Goal: Communication & Community: Answer question/provide support

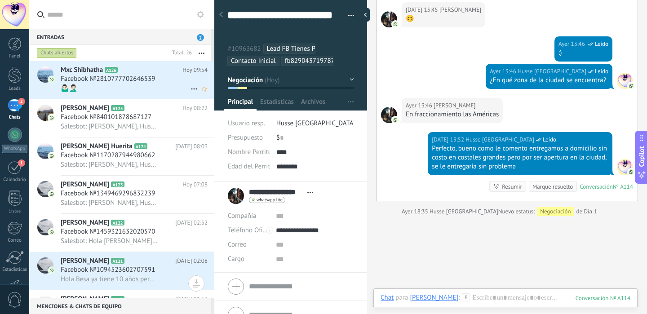
click at [174, 91] on div "🤷🏻‍♂️🤦🏻‍♂️" at bounding box center [134, 88] width 147 height 9
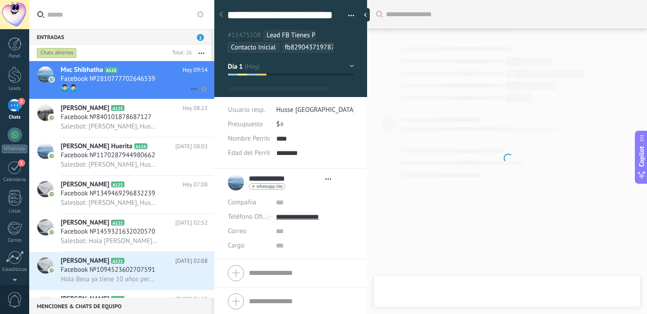
type textarea "**********"
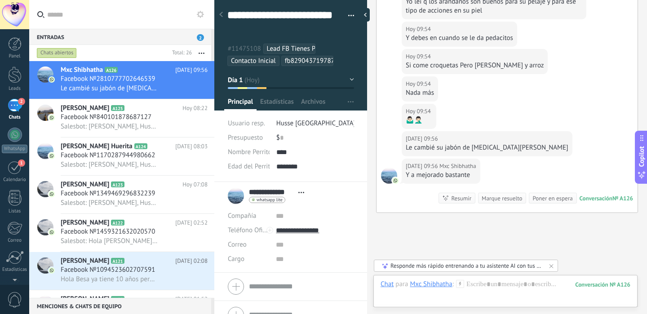
scroll to position [621, 0]
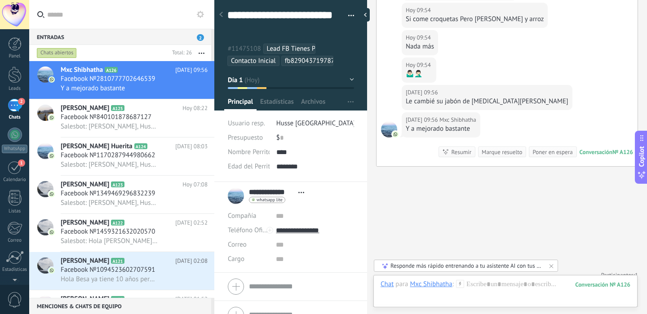
click at [501, 278] on div "Chat Correo Nota Tarea Chat para Mxc Shibhatha : 126 Enviar Cancelar Rastrear c…" at bounding box center [505, 291] width 264 height 32
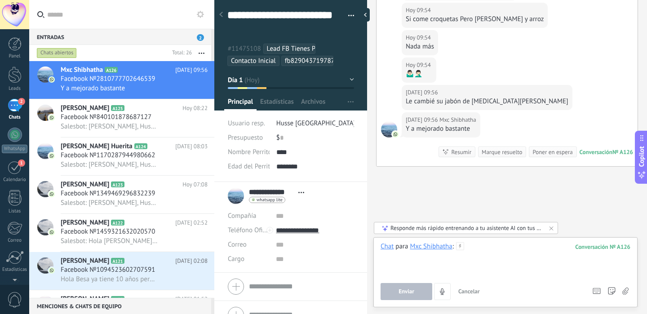
click at [496, 255] on div at bounding box center [506, 259] width 250 height 34
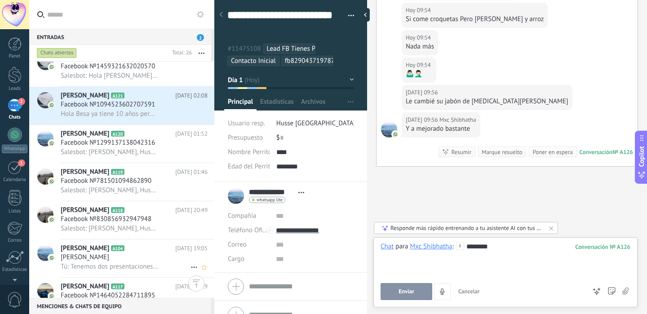
scroll to position [211, 0]
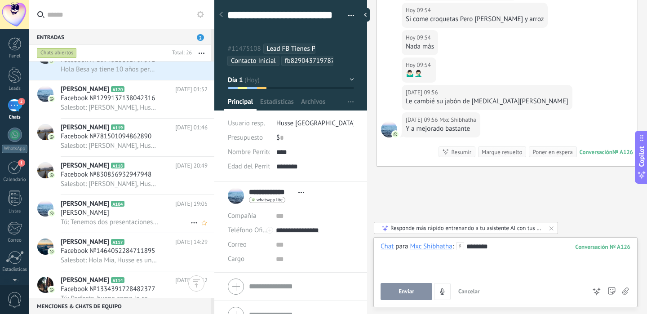
click at [160, 201] on div "[PERSON_NAME] A104 [DATE] 19:05 [PERSON_NAME] Tú: Tenemos dos presentaciones, d…" at bounding box center [138, 214] width 154 height 38
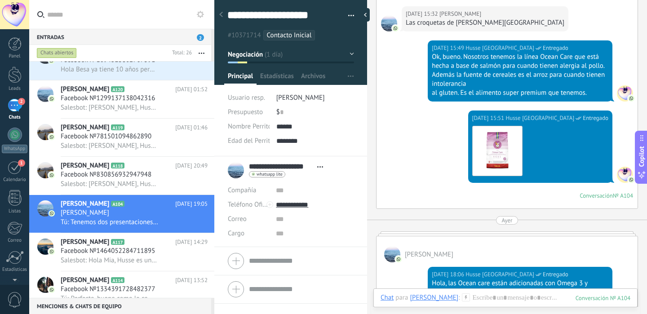
scroll to position [523, 0]
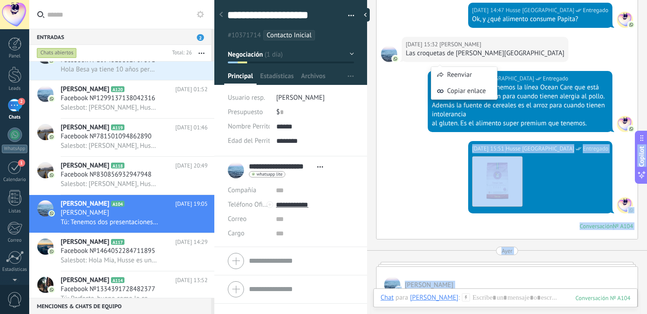
drag, startPoint x: 588, startPoint y: 107, endPoint x: 436, endPoint y: 63, distance: 158.7
click at [436, 63] on body ".abecls-1,.abecls-2{fill-rule:evenodd}.abecls-2{fill:#fff} .abhcls-1{fill:none}…" at bounding box center [323, 157] width 647 height 314
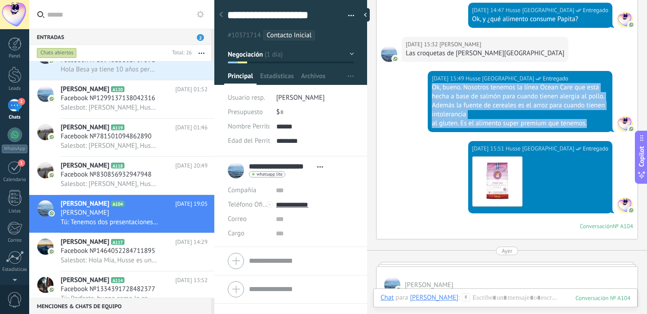
drag, startPoint x: 591, startPoint y: 106, endPoint x: 432, endPoint y: 71, distance: 162.9
click at [432, 83] on div "Ok, bueno. Nosotros tenemos la línea Ocean Care que está hecha a base de salmón…" at bounding box center [520, 105] width 177 height 45
copy div "Ok, bueno. Nosotros tenemos la línea Ocean Care que está hecha a base de salmón…"
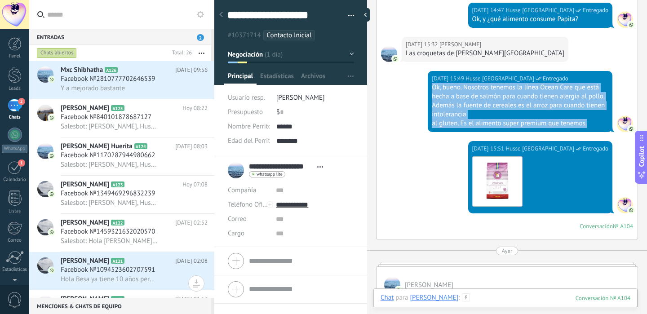
click at [505, 302] on div at bounding box center [506, 306] width 250 height 27
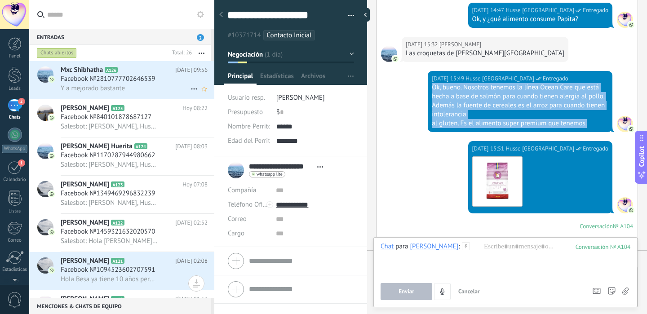
click at [129, 84] on div "Y a mejorado bastante" at bounding box center [134, 88] width 147 height 9
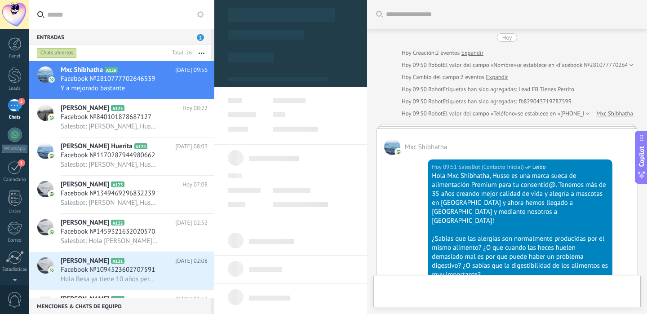
type textarea "**********"
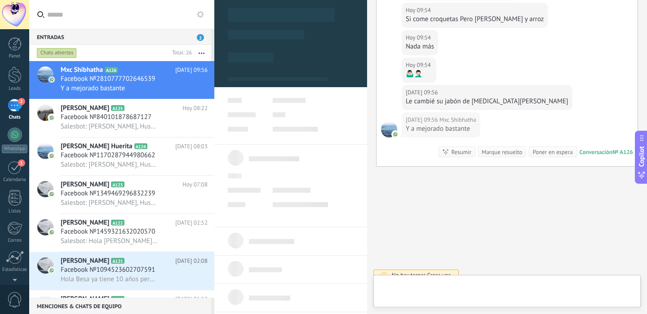
scroll to position [27, 0]
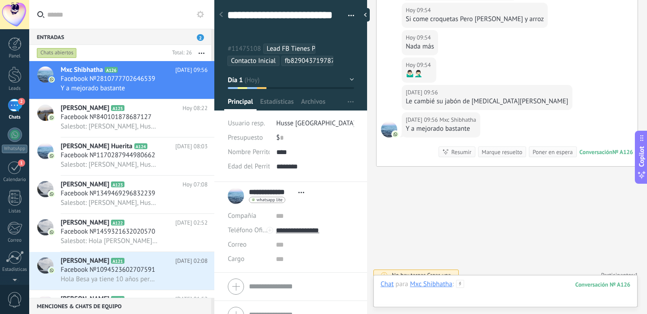
click at [486, 288] on div at bounding box center [506, 293] width 250 height 27
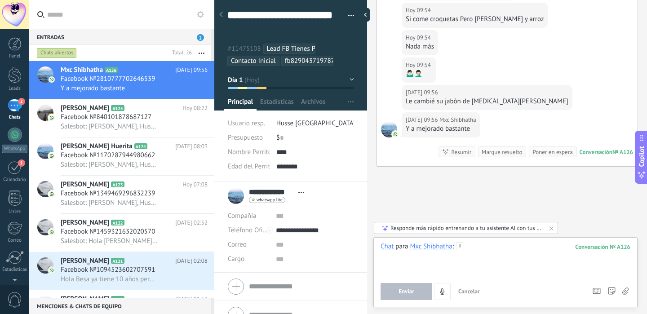
paste div
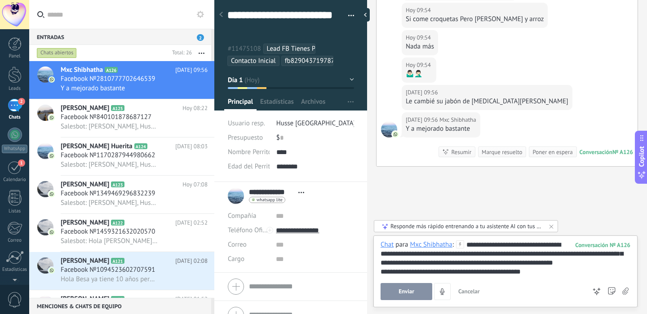
click at [400, 288] on span "Enviar" at bounding box center [407, 291] width 16 height 6
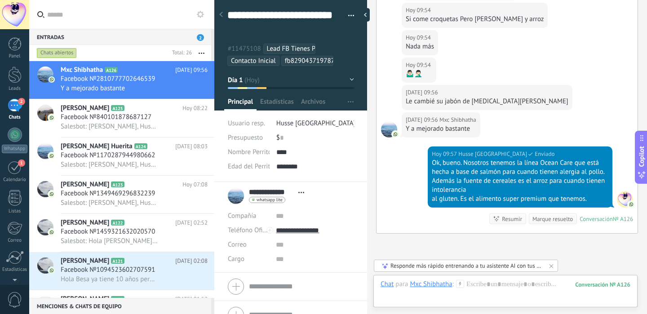
scroll to position [624, 0]
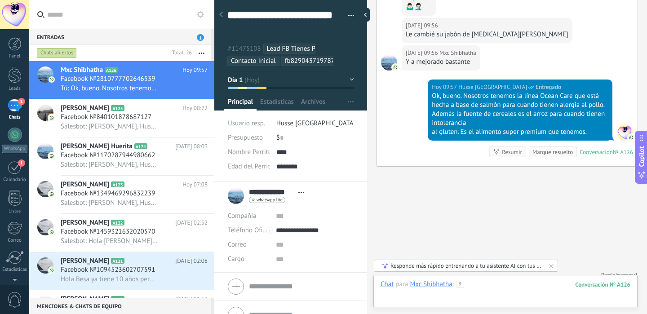
click at [524, 288] on div at bounding box center [506, 293] width 250 height 27
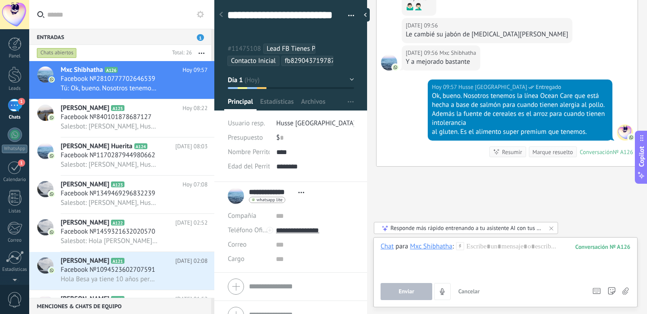
click at [627, 292] on icon at bounding box center [625, 292] width 6 height 8
click at [0, 0] on input "file" at bounding box center [0, 0] width 0 height 0
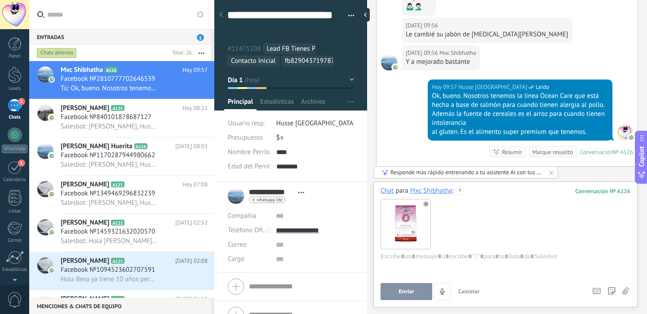
click at [411, 291] on span "Enviar" at bounding box center [407, 291] width 16 height 6
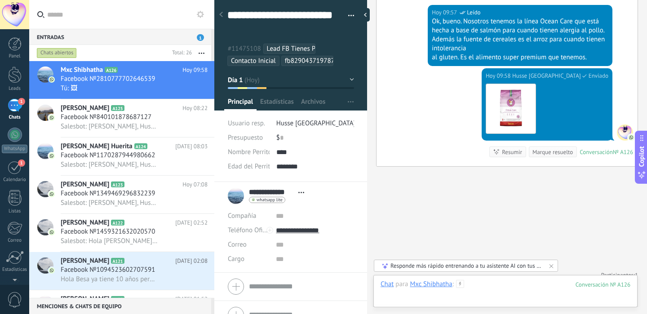
click at [481, 284] on div at bounding box center [506, 293] width 250 height 27
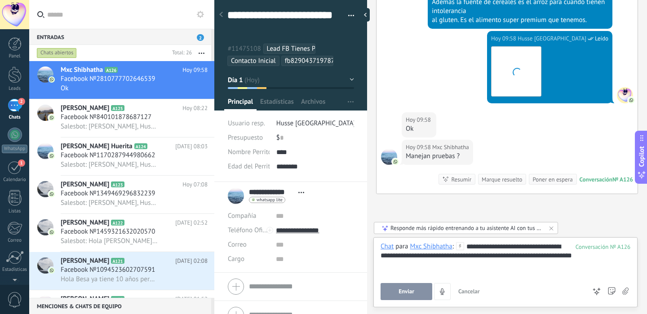
scroll to position [763, 0]
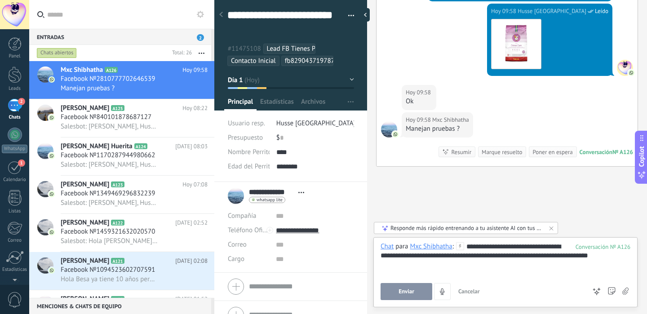
click at [408, 288] on button "Enviar" at bounding box center [407, 291] width 52 height 17
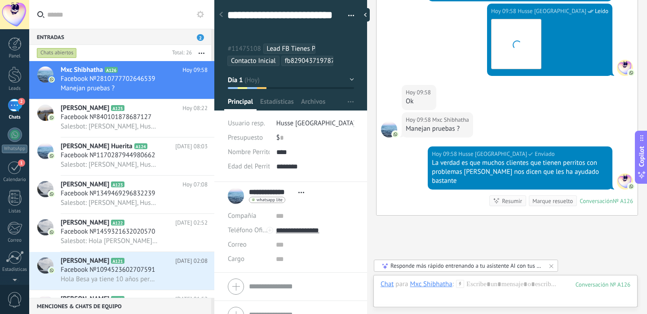
scroll to position [803, 0]
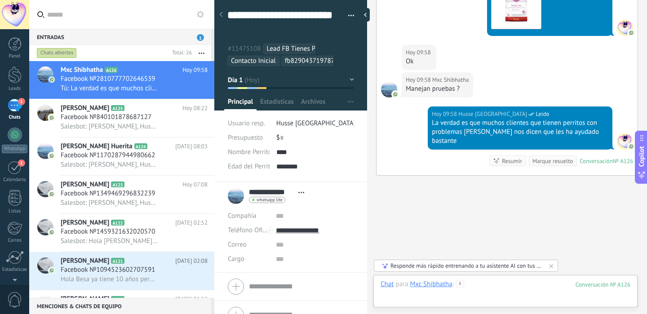
click at [493, 288] on div at bounding box center [506, 293] width 250 height 27
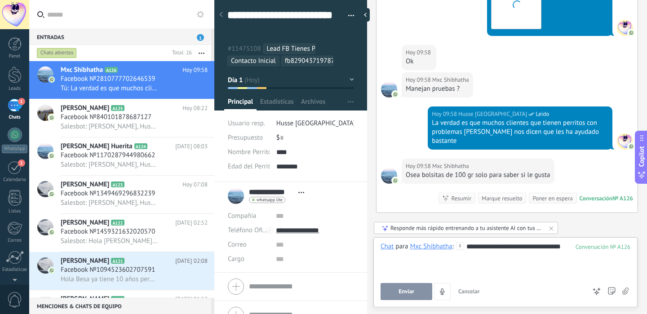
scroll to position [840, 0]
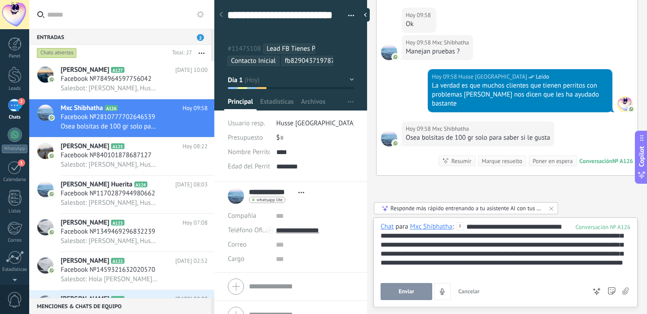
click at [404, 288] on span "Enviar" at bounding box center [407, 291] width 16 height 6
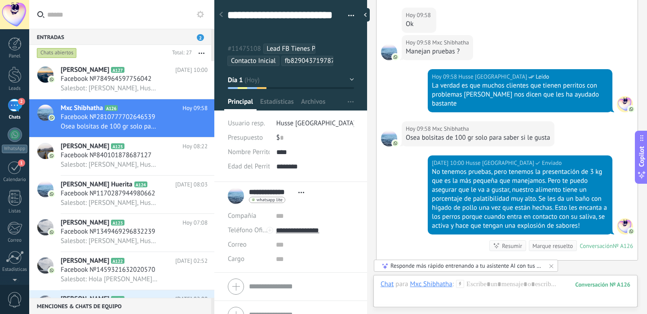
scroll to position [925, 0]
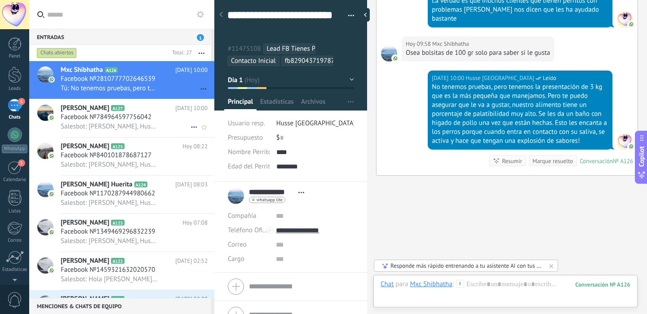
click at [160, 124] on div "Salesbot: [PERSON_NAME], Husse es una marca sueca de alimentación Premium para …" at bounding box center [134, 126] width 147 height 9
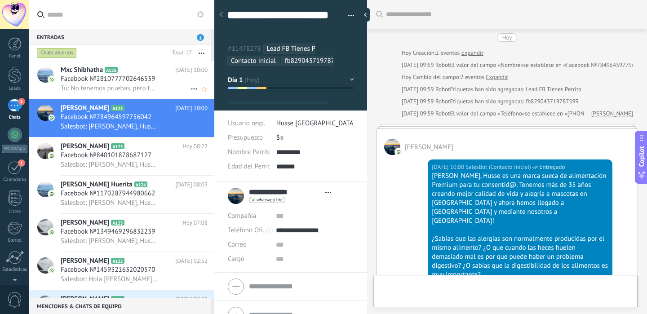
scroll to position [64, 0]
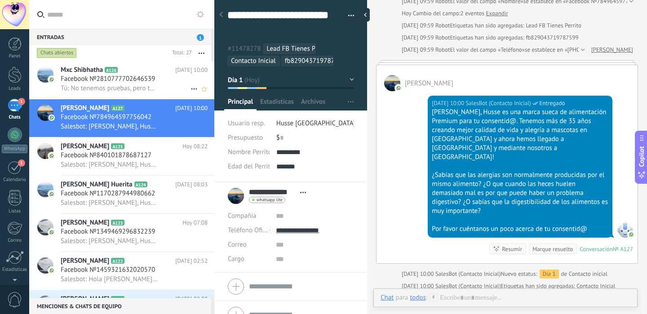
click at [164, 90] on div "Tú: No tenemos pruebas, pero tenemos la presentación de 3 kg que es la más pequ…" at bounding box center [134, 88] width 147 height 9
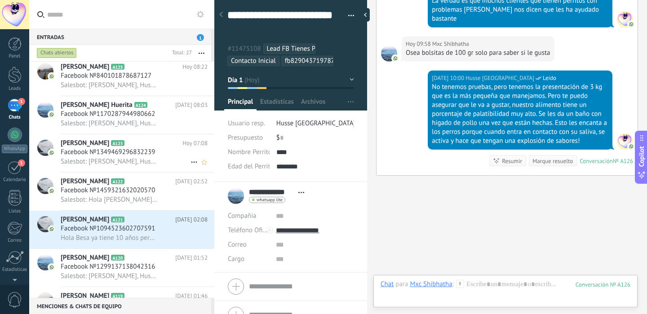
scroll to position [85, 0]
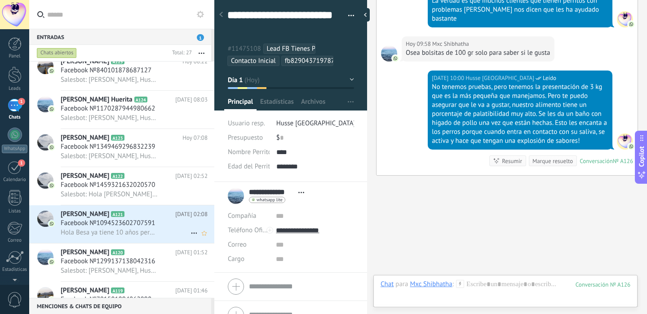
click at [166, 227] on div "Facebook №1094523602707591" at bounding box center [134, 223] width 147 height 9
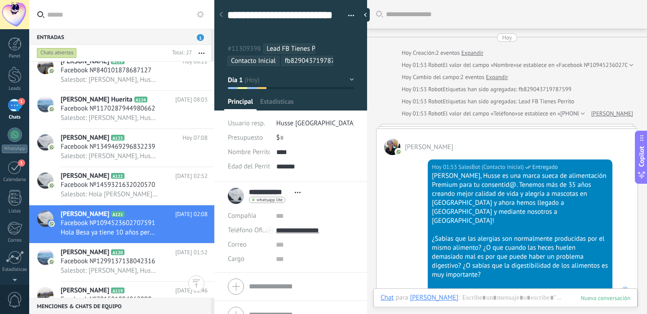
scroll to position [248, 0]
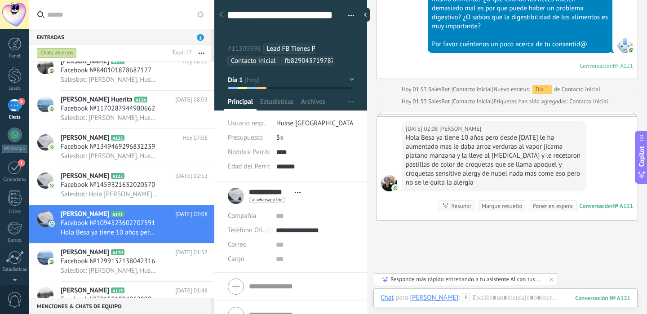
click at [346, 77] on button "Día 1" at bounding box center [291, 80] width 126 height 16
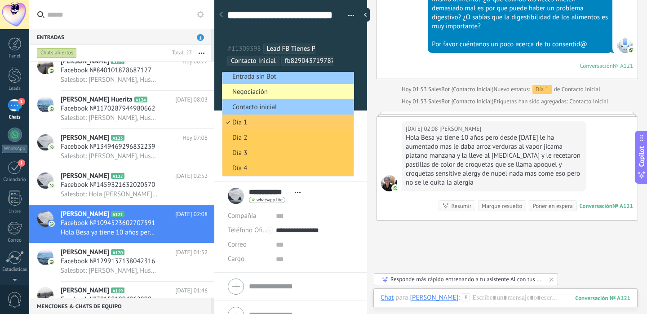
click at [307, 96] on span "Negociación" at bounding box center [286, 92] width 129 height 9
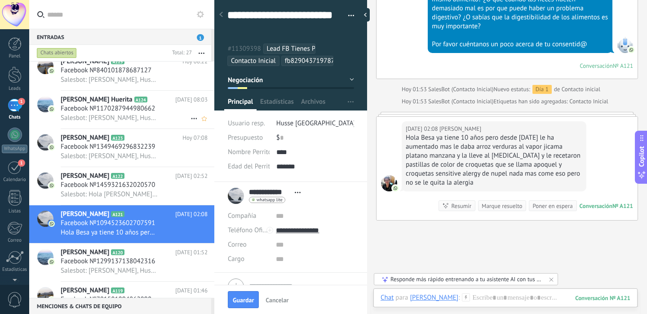
scroll to position [0, 0]
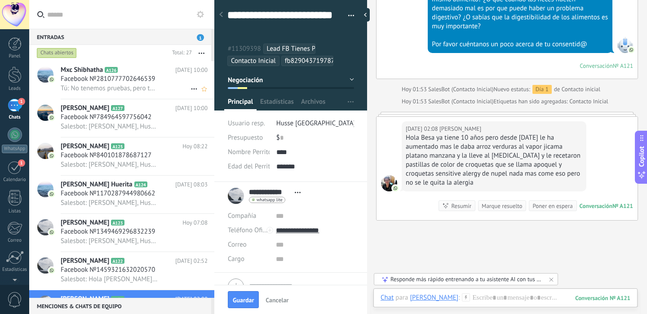
click at [141, 86] on span "Tú: No tenemos pruebas, pero tenemos la presentación de 3 kg que es la más pequ…" at bounding box center [110, 88] width 98 height 9
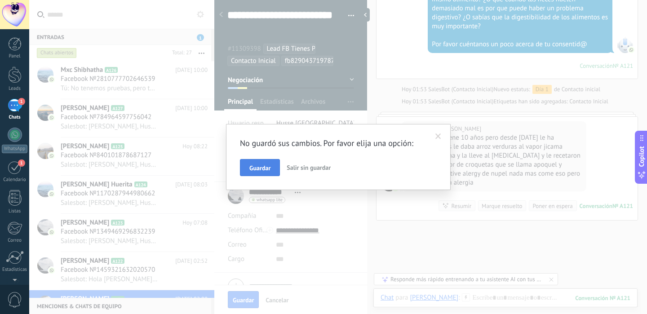
click at [270, 167] on span "Guardar" at bounding box center [259, 168] width 21 height 6
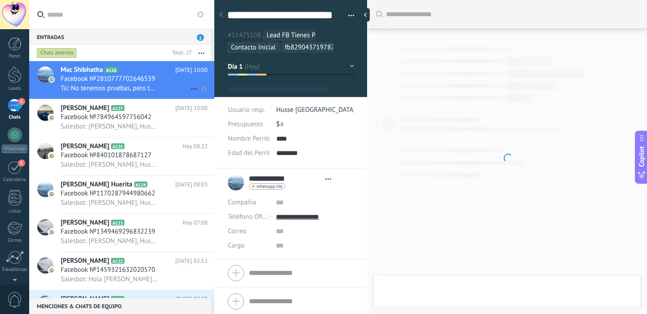
type textarea "**********"
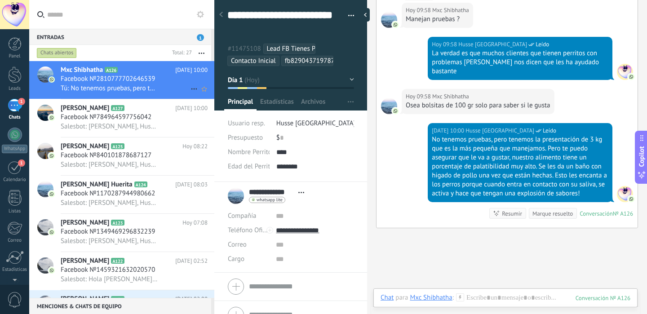
click at [175, 86] on div "Tú: No tenemos pruebas, pero tenemos la presentación de 3 kg que es la más pequ…" at bounding box center [134, 88] width 147 height 9
click at [323, 72] on button "Día 1" at bounding box center [291, 80] width 126 height 16
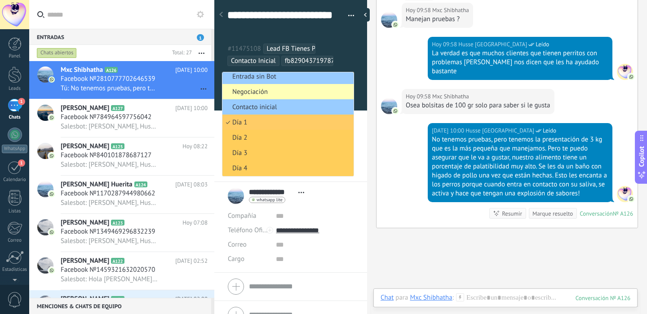
click at [297, 92] on span "Negociación" at bounding box center [286, 92] width 129 height 9
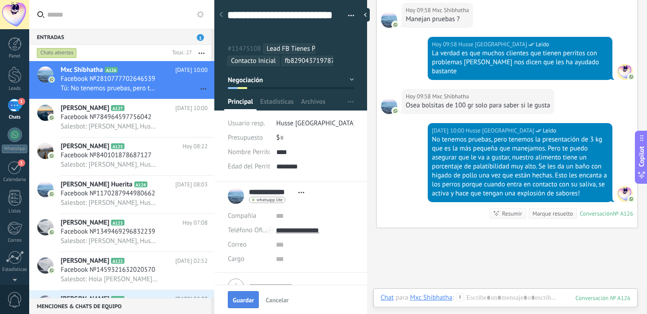
click at [250, 296] on button "Guardar" at bounding box center [243, 299] width 31 height 17
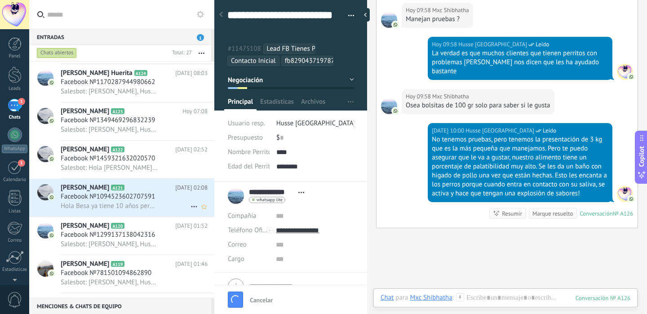
scroll to position [655, 0]
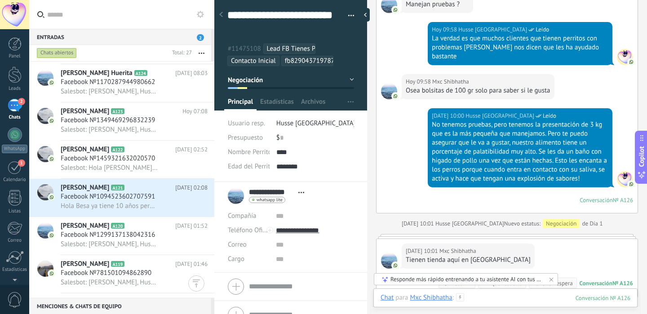
click at [494, 303] on div at bounding box center [506, 306] width 250 height 27
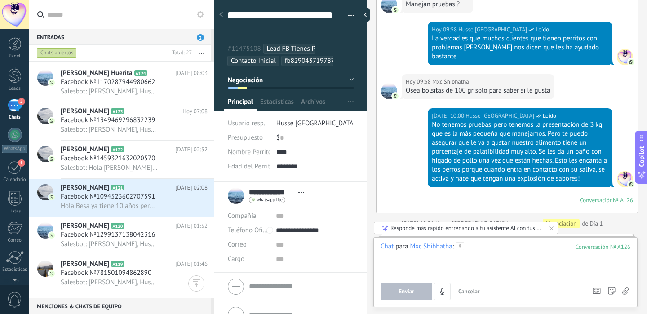
scroll to position [777, 0]
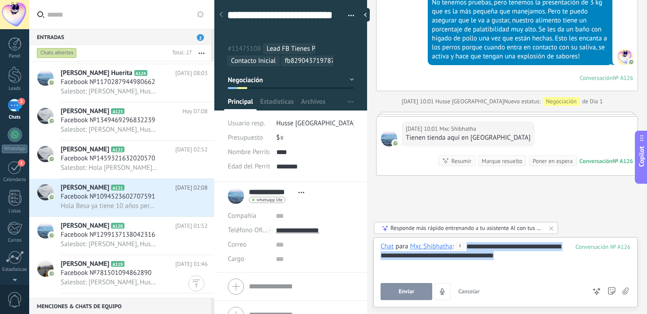
drag, startPoint x: 528, startPoint y: 259, endPoint x: 465, endPoint y: 241, distance: 65.4
click at [465, 241] on div "**********" at bounding box center [505, 272] width 264 height 70
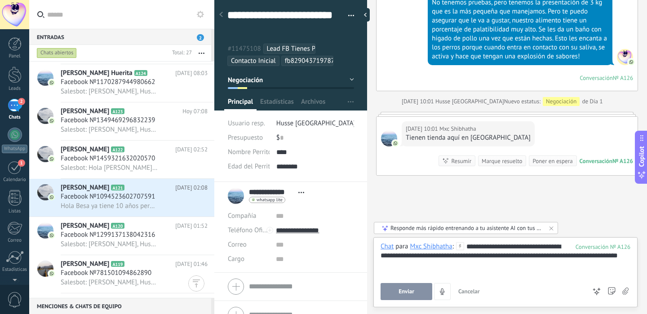
click at [420, 291] on button "Enviar" at bounding box center [407, 291] width 52 height 17
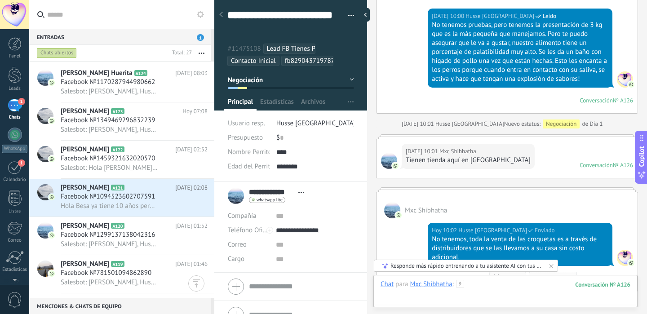
click at [494, 298] on div at bounding box center [506, 293] width 250 height 27
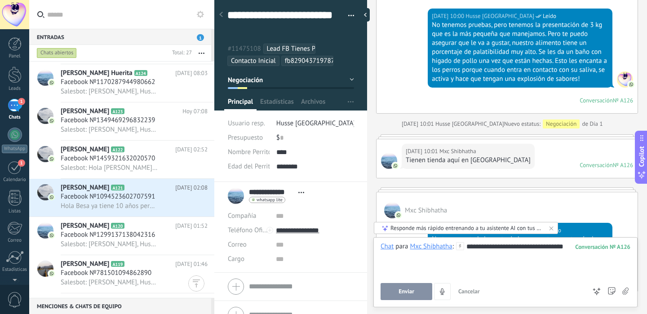
click at [411, 286] on button "Enviar" at bounding box center [407, 291] width 52 height 17
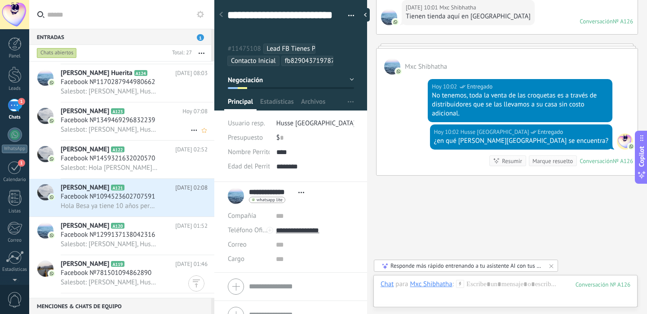
scroll to position [0, 0]
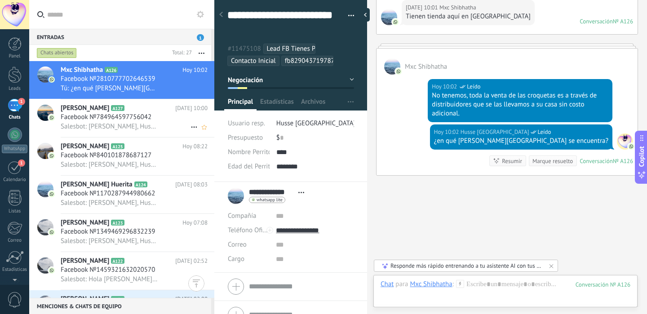
click at [162, 127] on div "Salesbot: [PERSON_NAME], Husse es una marca sueca de alimentación Premium para …" at bounding box center [134, 126] width 147 height 9
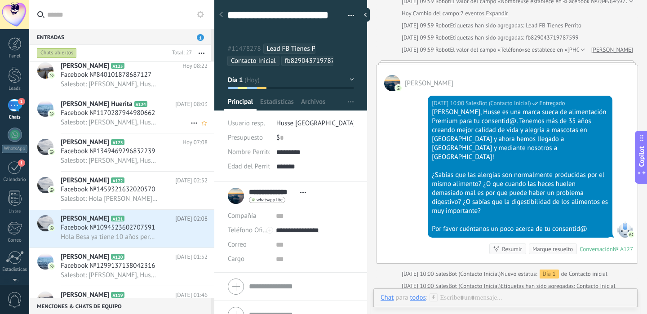
scroll to position [103, 0]
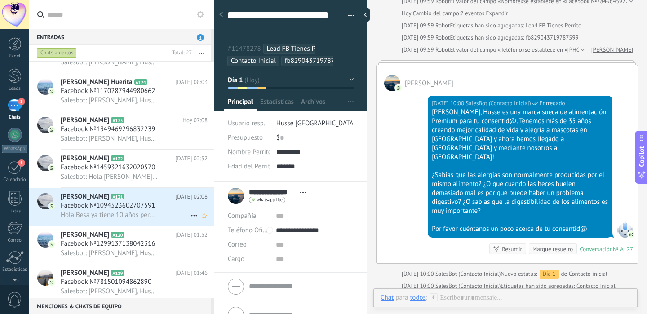
click at [166, 209] on div "Facebook №1094523602707591" at bounding box center [134, 205] width 147 height 9
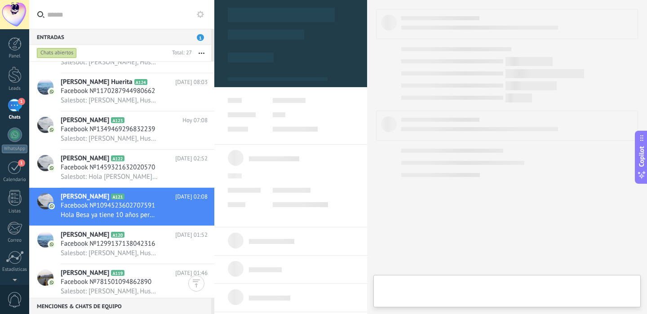
type textarea "**********"
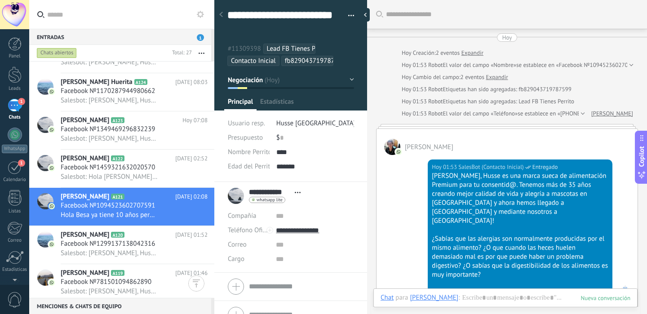
scroll to position [248, 0]
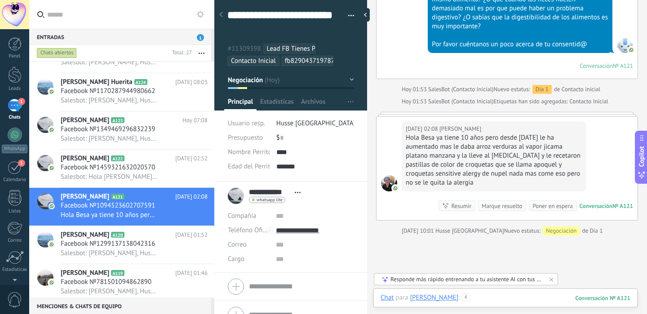
click at [486, 296] on div at bounding box center [506, 306] width 250 height 27
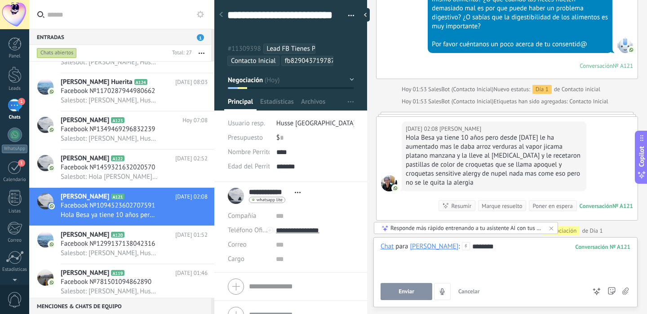
click at [409, 296] on button "Enviar" at bounding box center [407, 291] width 52 height 17
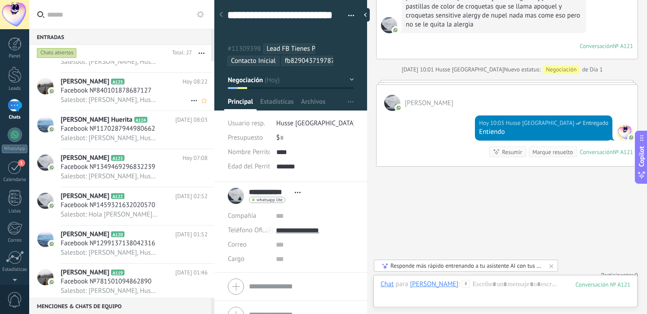
scroll to position [0, 0]
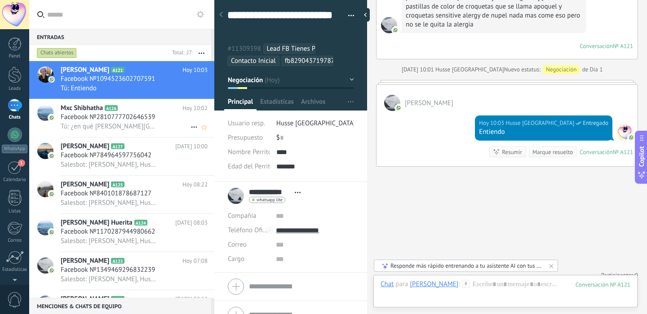
click at [151, 122] on div "Tú: ¿en qué [PERSON_NAME][GEOGRAPHIC_DATA] se encuentra?" at bounding box center [134, 126] width 147 height 9
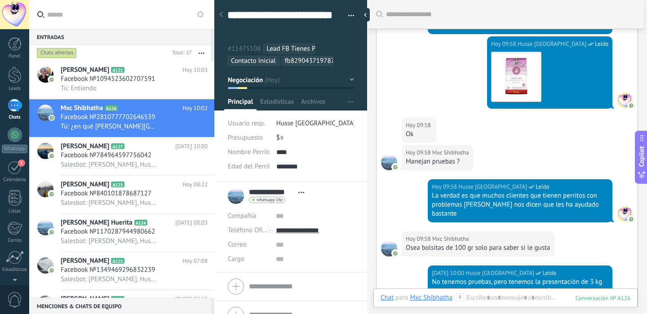
scroll to position [389, 0]
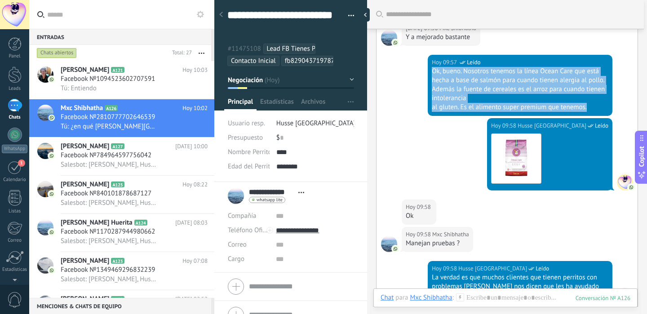
drag, startPoint x: 589, startPoint y: 97, endPoint x: 432, endPoint y: 62, distance: 160.7
click at [432, 67] on div "Ok, bueno. Nosotros tenemos la línea Ocean Care que está hecha a base de salmón…" at bounding box center [520, 89] width 177 height 45
copy div "Ok, bueno. Nosotros tenemos la línea Ocean Care que está hecha a base de salmón…"
click at [159, 75] on div "[PERSON_NAME] A121 [DATE] 10:03 Facebook №1094523602707591 Tú: Entiendo" at bounding box center [138, 80] width 154 height 38
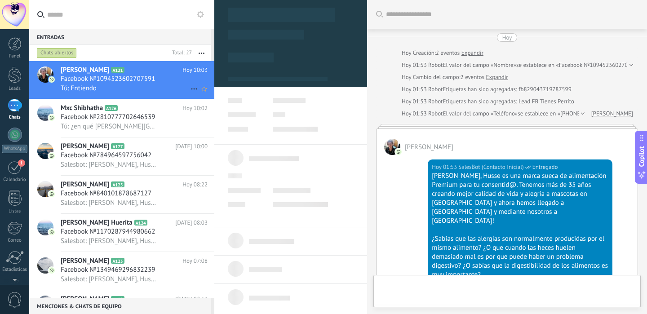
type textarea "**********"
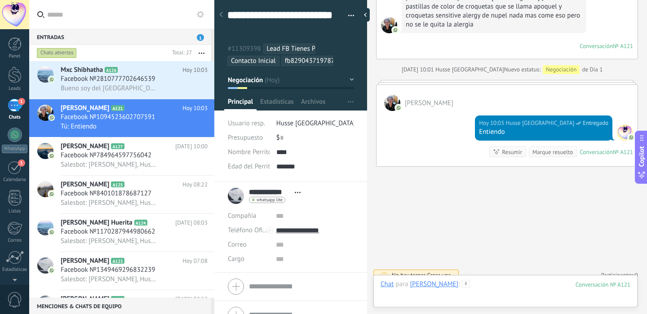
click at [487, 288] on div at bounding box center [506, 293] width 250 height 27
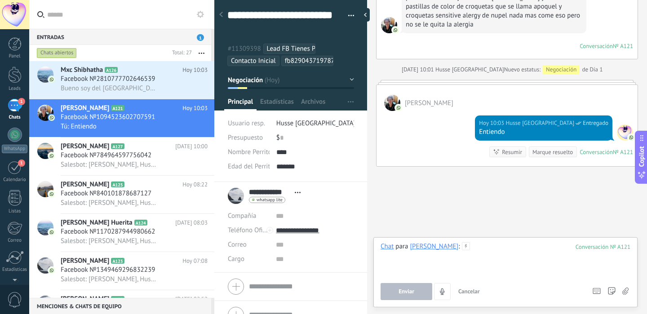
paste div
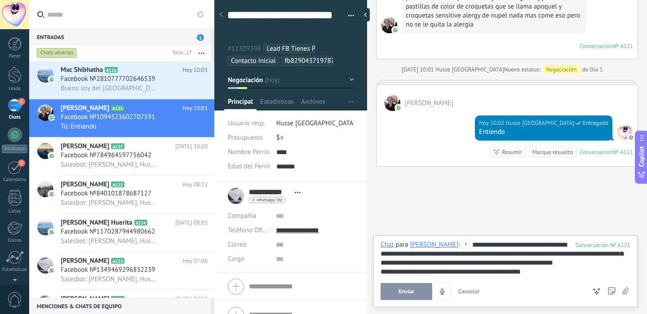
click at [413, 287] on button "Enviar" at bounding box center [407, 291] width 52 height 17
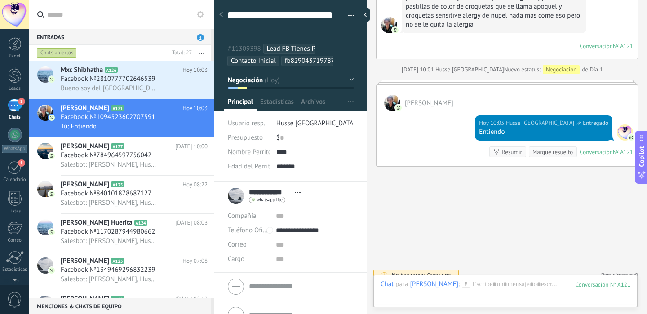
scroll to position [470, 0]
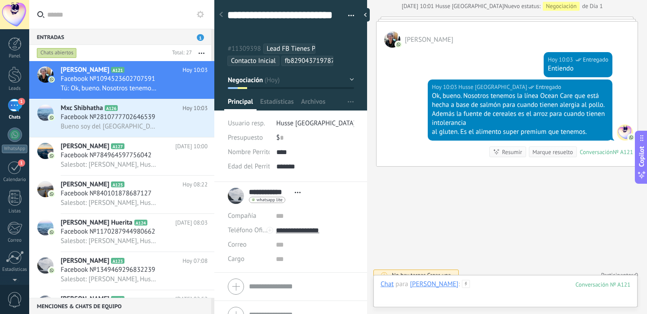
click at [516, 288] on div at bounding box center [506, 293] width 250 height 27
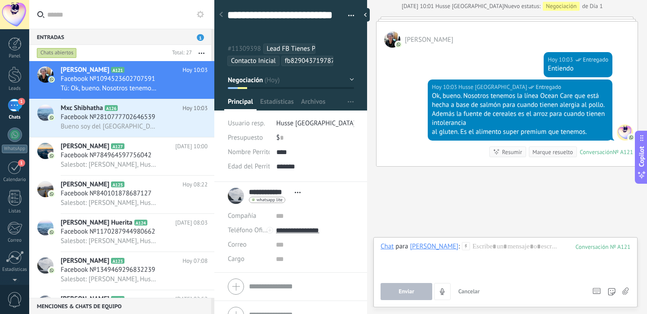
click at [621, 291] on div "Enviar Cancelar Rastrear clics en links ? Reducir links largos y rastrear clics…" at bounding box center [506, 291] width 250 height 17
click at [627, 288] on icon at bounding box center [625, 292] width 6 height 8
click at [0, 0] on input "file" at bounding box center [0, 0] width 0 height 0
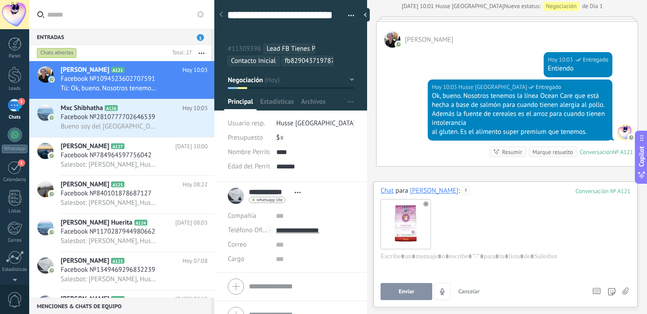
click at [392, 282] on div "Chat para [PERSON_NAME] : 121 Enviar Cancelar Rastrear clics en links ? Reducir…" at bounding box center [506, 243] width 250 height 114
click at [399, 294] on span "Enviar" at bounding box center [407, 291] width 16 height 6
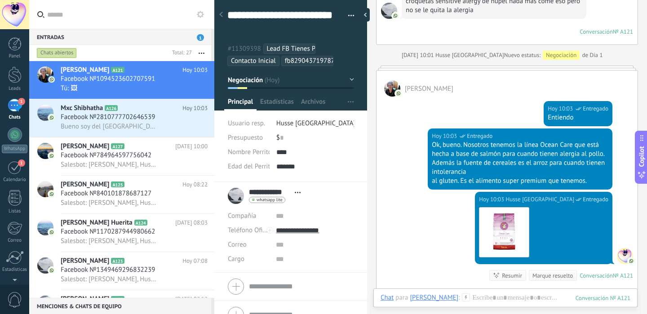
scroll to position [423, 0]
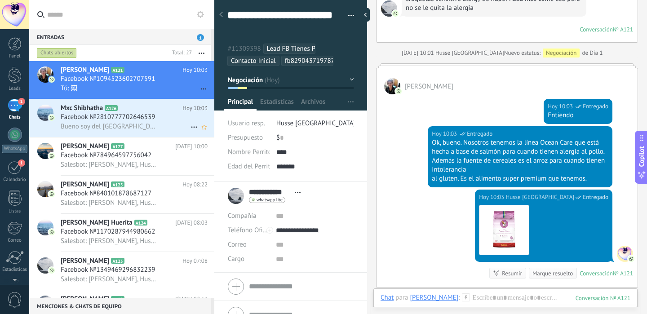
click at [168, 111] on h2 "Mxc Shibhatha A126" at bounding box center [122, 108] width 122 height 9
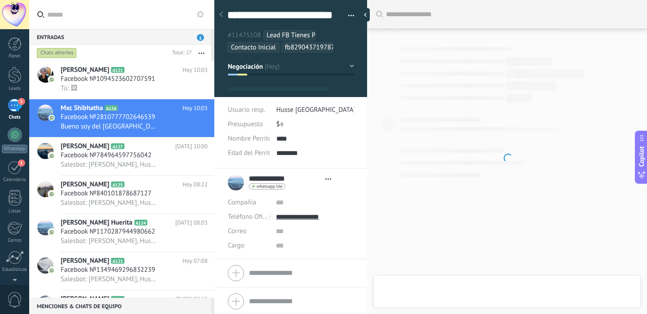
type textarea "**********"
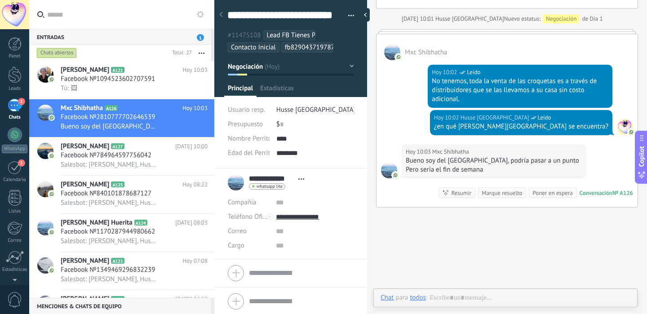
scroll to position [27, 0]
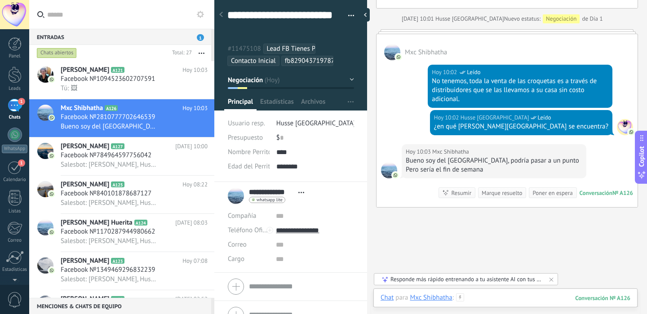
click at [495, 297] on div at bounding box center [506, 306] width 250 height 27
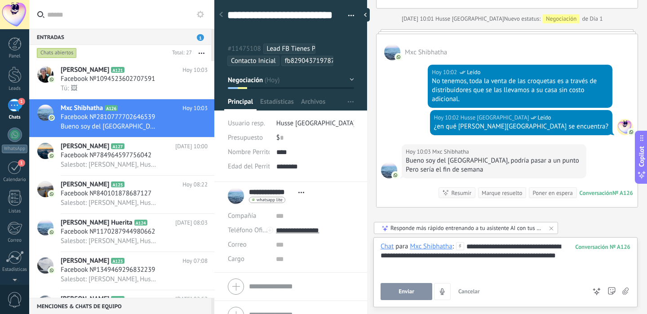
click at [408, 294] on span "Enviar" at bounding box center [407, 291] width 16 height 6
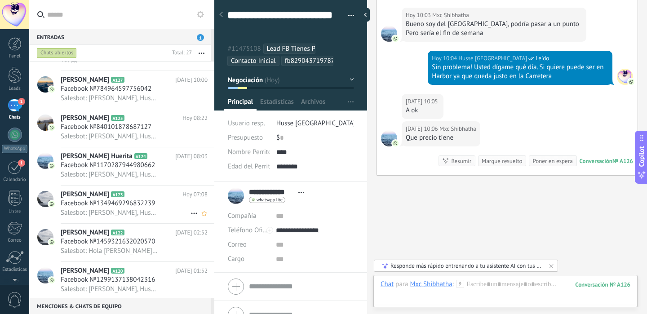
scroll to position [111, 0]
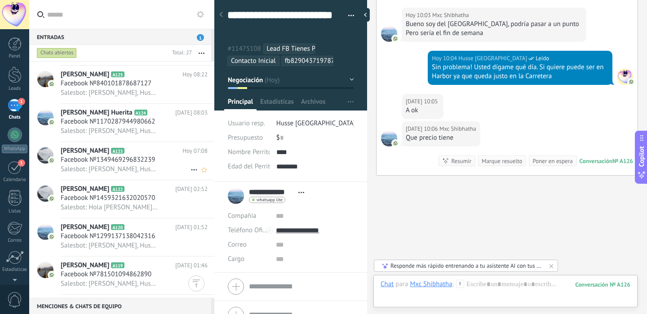
click at [162, 170] on div "Salesbot: [PERSON_NAME], Husse es una marca sueca de alimentación Premium para …" at bounding box center [134, 168] width 147 height 9
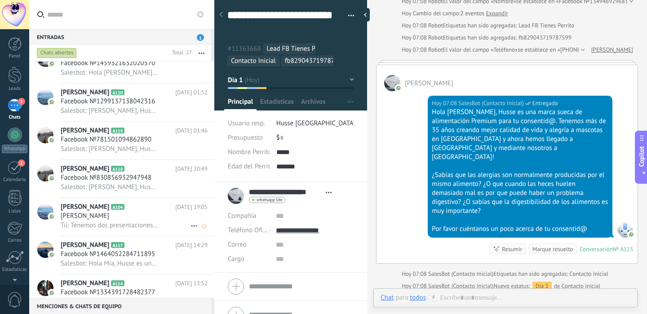
scroll to position [246, 0]
click at [154, 221] on div "[PERSON_NAME]" at bounding box center [134, 216] width 147 height 9
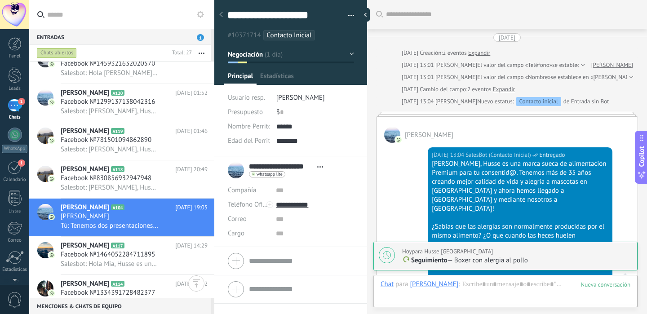
scroll to position [840, 0]
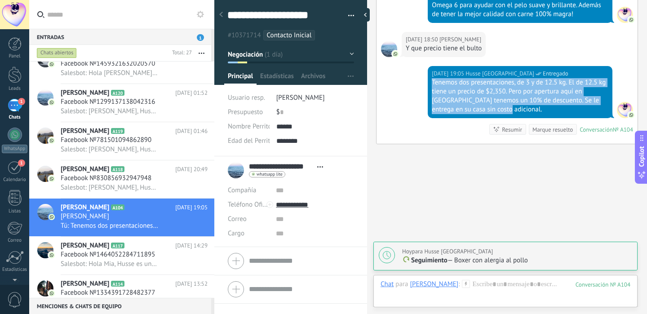
drag, startPoint x: 502, startPoint y: 90, endPoint x: 430, endPoint y: 64, distance: 77.2
click at [430, 66] on div "[DATE] 19:05 Husse Mérida Entregado Tenemos dos presentaciones, de 3 y de 12.5 …" at bounding box center [520, 92] width 185 height 52
copy div "Tenemos dos presentaciones, de 3 y de 12.5 kg. El de 12.5 kg tiene un precio de…"
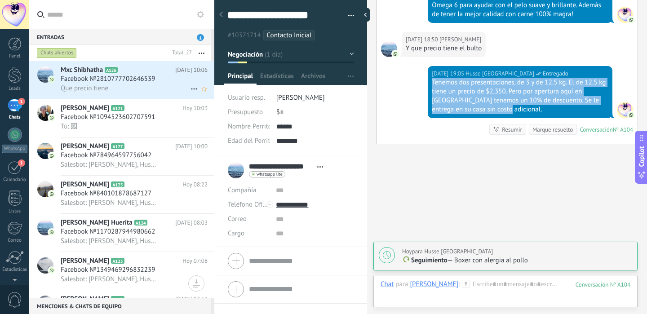
click at [168, 93] on div "Que precio tiene" at bounding box center [134, 88] width 147 height 9
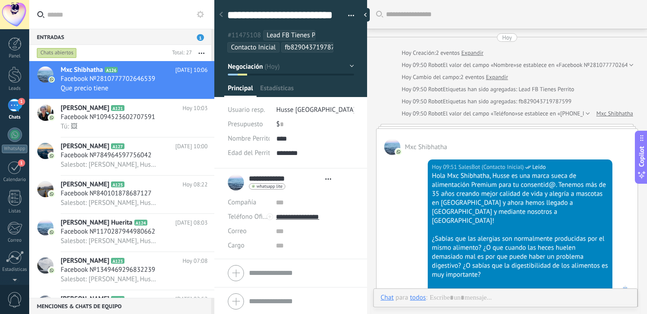
type textarea "**********"
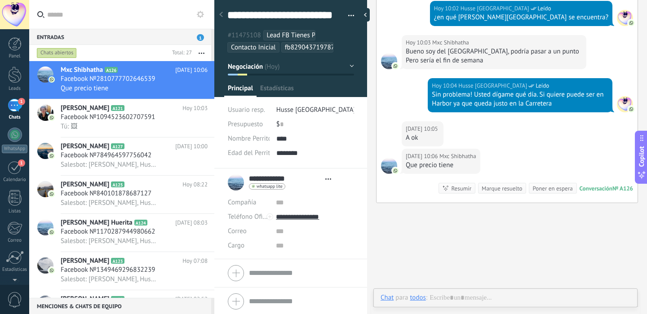
scroll to position [27, 0]
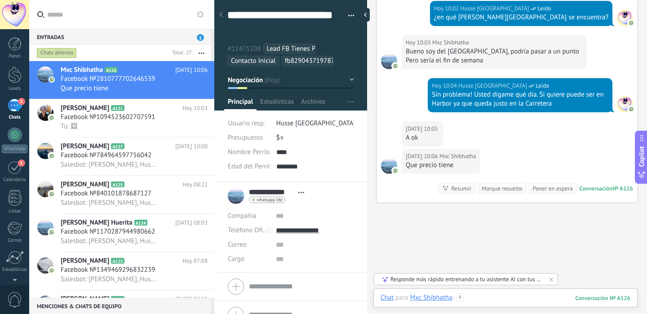
click at [479, 301] on div at bounding box center [506, 306] width 250 height 27
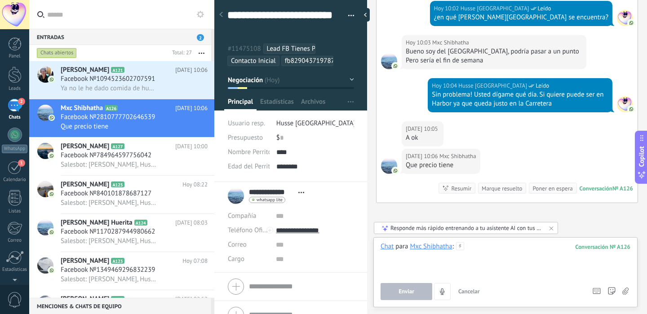
paste div
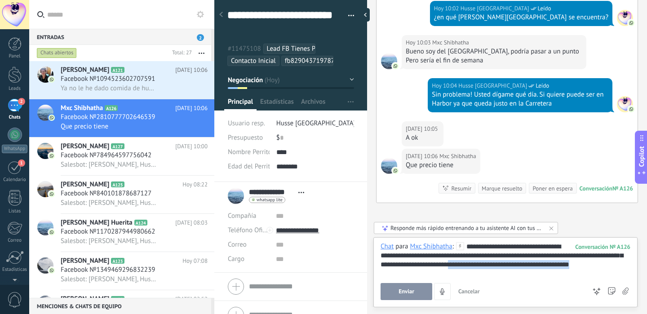
drag, startPoint x: 598, startPoint y: 265, endPoint x: 471, endPoint y: 265, distance: 126.7
click at [471, 265] on div "**********" at bounding box center [506, 259] width 250 height 34
click at [419, 288] on button "Enviar" at bounding box center [407, 291] width 52 height 17
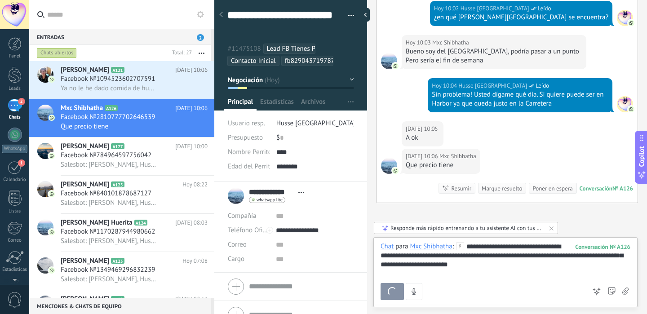
scroll to position [1036, 0]
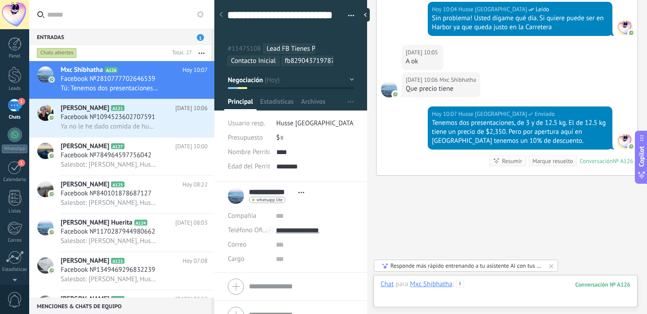
click at [480, 283] on div at bounding box center [506, 293] width 250 height 27
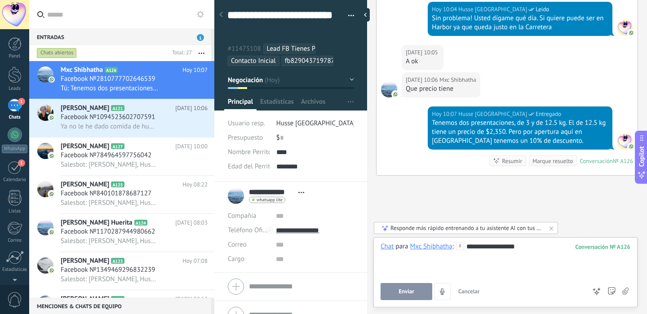
click at [414, 296] on button "Enviar" at bounding box center [407, 291] width 52 height 17
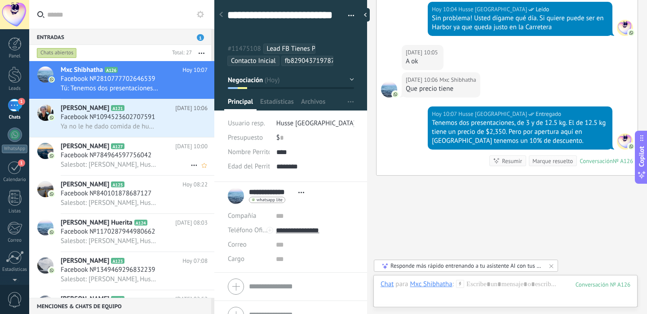
scroll to position [1063, 0]
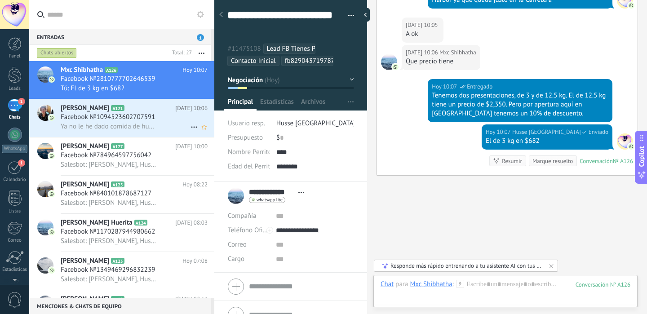
click at [153, 120] on span "Facebook №1094523602707591" at bounding box center [108, 117] width 94 height 9
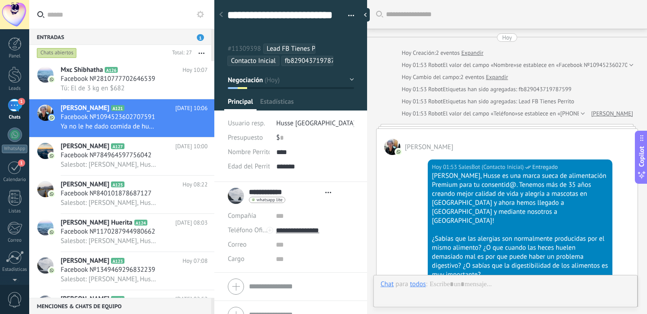
type textarea "**********"
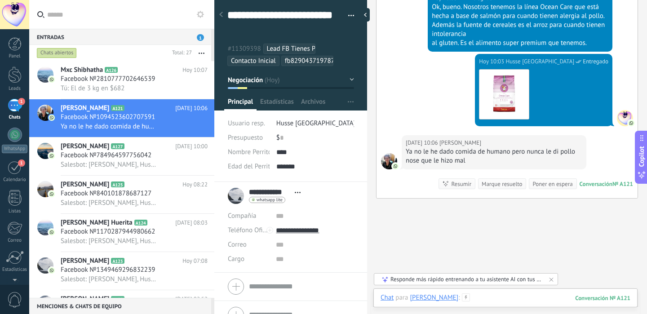
click at [485, 296] on div at bounding box center [506, 306] width 250 height 27
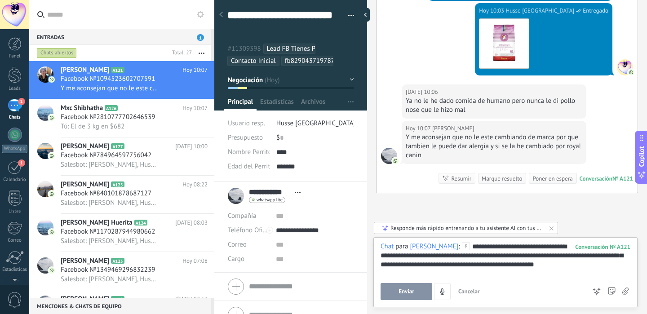
click at [409, 292] on span "Enviar" at bounding box center [407, 291] width 16 height 6
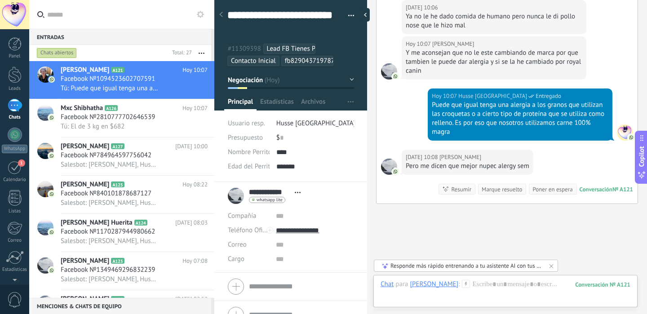
scroll to position [731, 0]
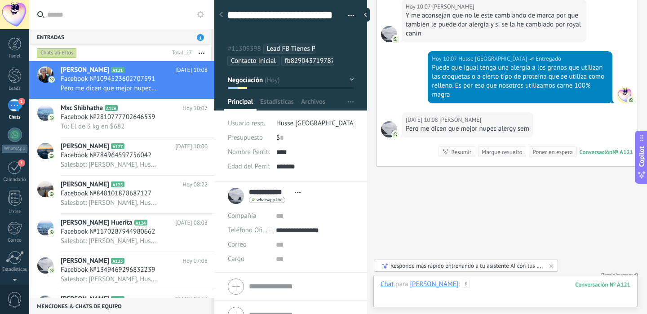
click at [494, 284] on div at bounding box center [506, 293] width 250 height 27
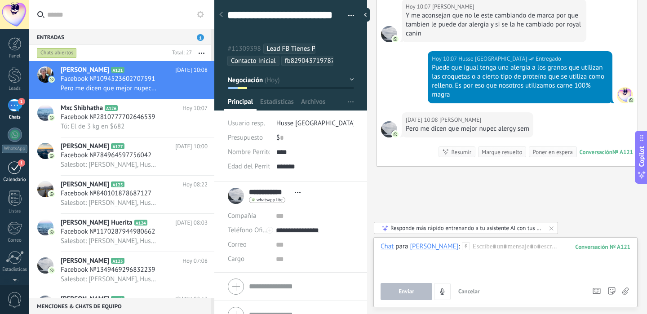
click at [16, 167] on div "1" at bounding box center [15, 167] width 14 height 14
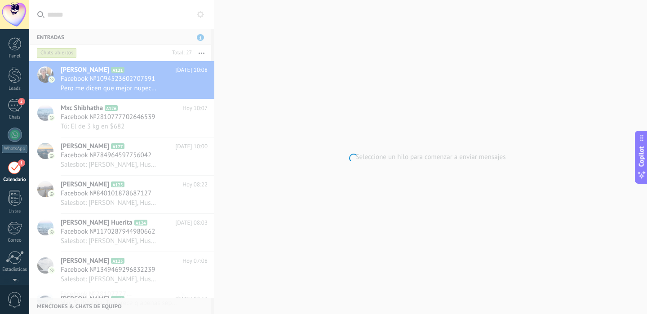
scroll to position [26, 0]
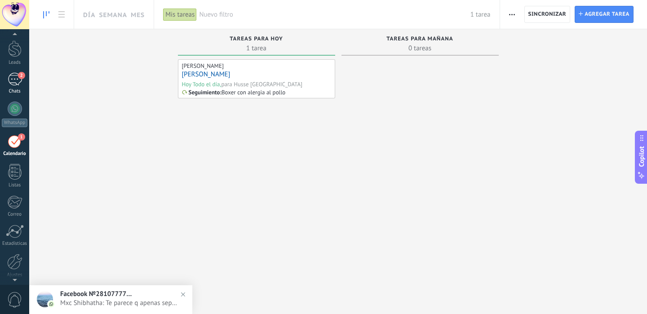
click at [23, 81] on link "2 Chats" at bounding box center [14, 84] width 29 height 22
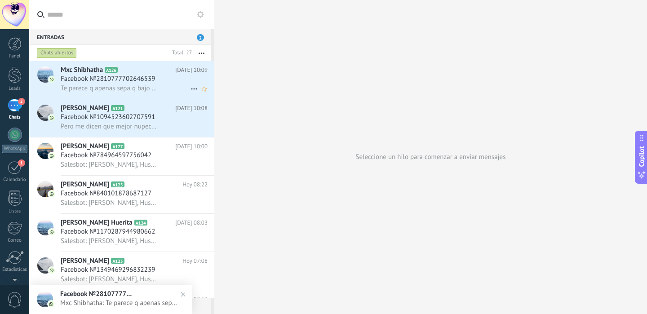
click at [158, 94] on div "Mxc Shibhatha A126 [DATE] 10:09 Facebook №2810777702646539 Te parece q apenas s…" at bounding box center [138, 80] width 154 height 38
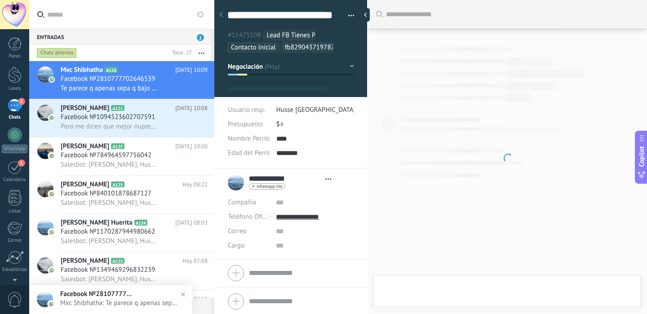
type textarea "**********"
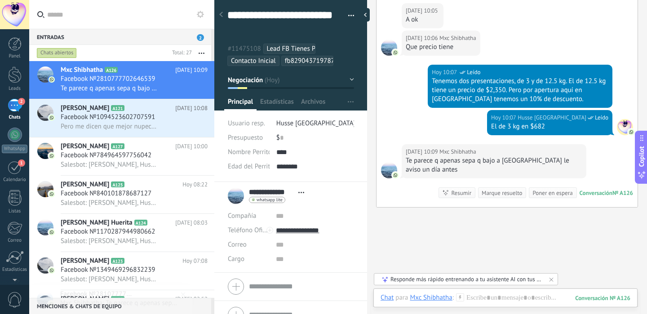
scroll to position [1110, 0]
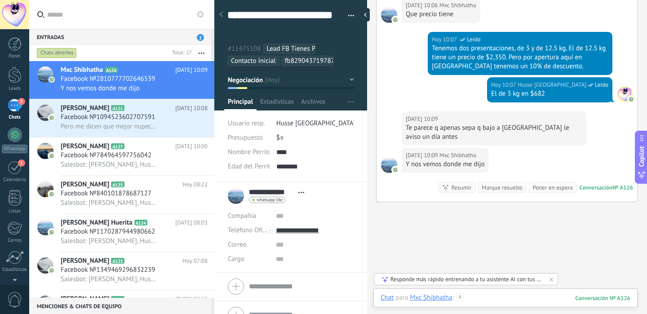
click at [495, 298] on div at bounding box center [506, 306] width 250 height 27
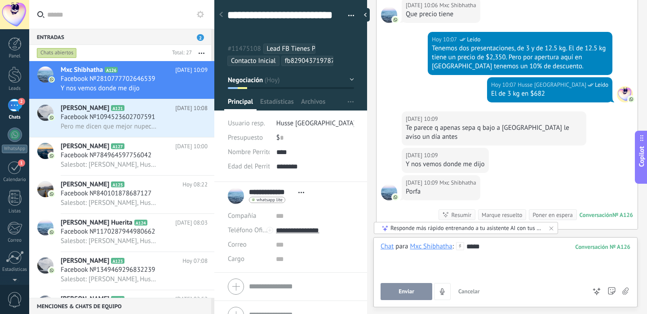
scroll to position [1159, 0]
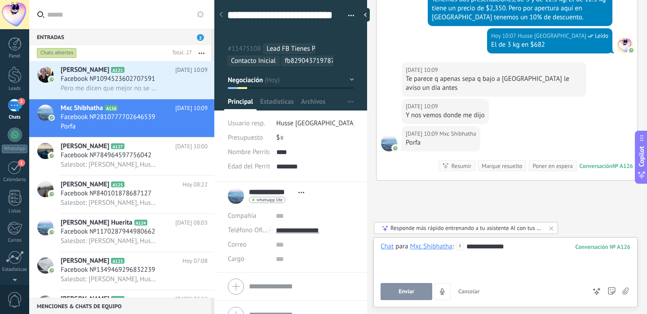
click at [410, 292] on span "Enviar" at bounding box center [407, 291] width 16 height 6
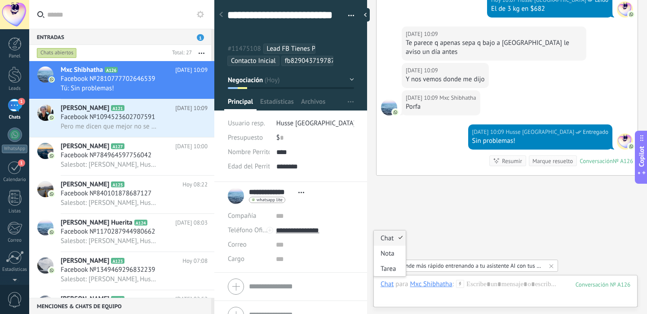
click at [392, 286] on div "Chat" at bounding box center [387, 284] width 13 height 8
click at [397, 258] on div "Nota" at bounding box center [390, 253] width 32 height 15
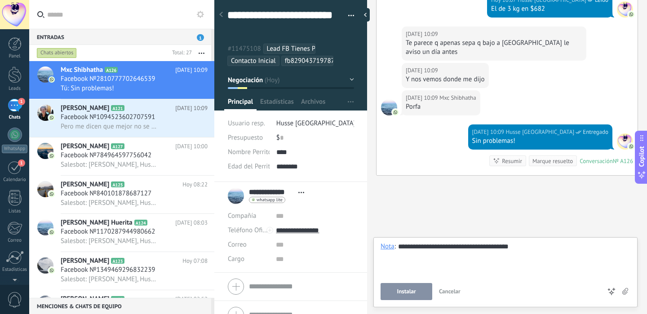
click at [403, 289] on span "Instalar" at bounding box center [406, 291] width 19 height 6
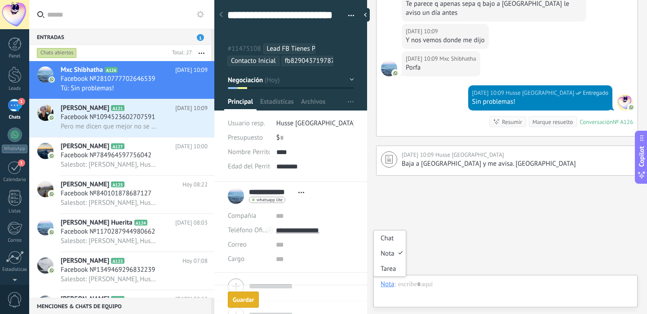
click at [391, 284] on div "Nota" at bounding box center [388, 284] width 14 height 8
click at [395, 270] on div "Tarea" at bounding box center [390, 268] width 32 height 15
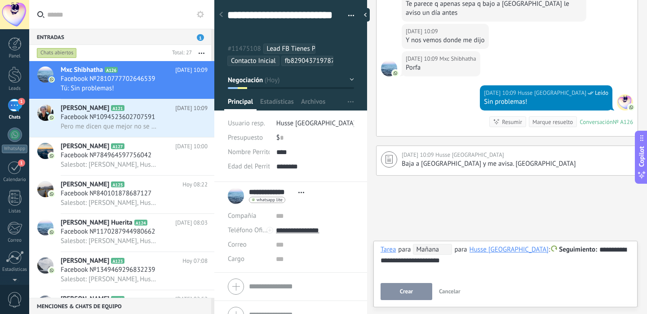
click at [414, 292] on button "Crear" at bounding box center [407, 291] width 52 height 17
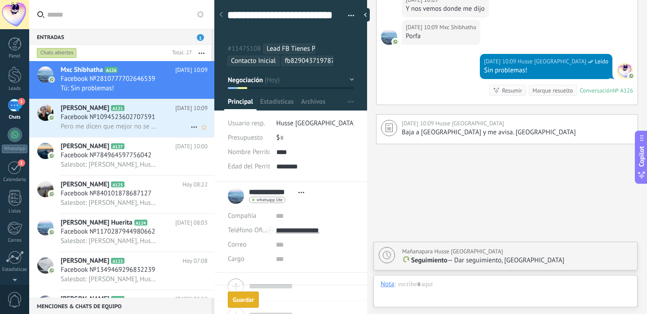
click at [167, 119] on div "Facebook №1094523602707591" at bounding box center [134, 117] width 147 height 9
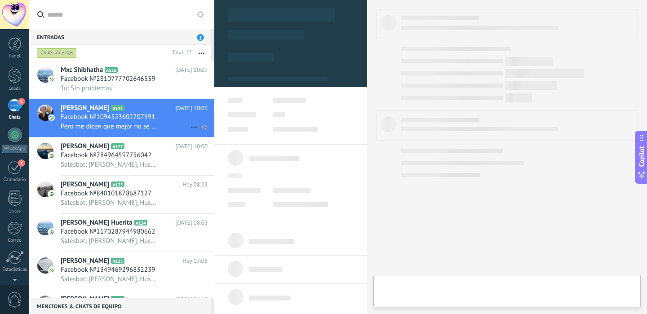
type textarea "**********"
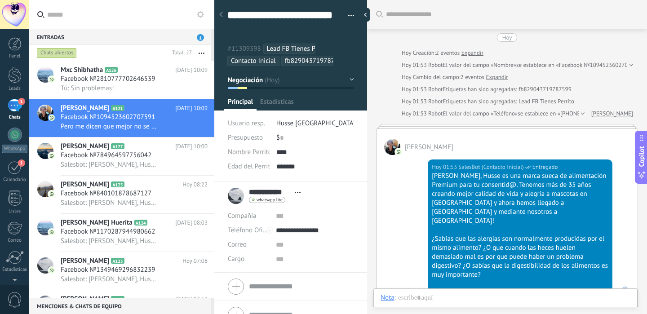
scroll to position [731, 0]
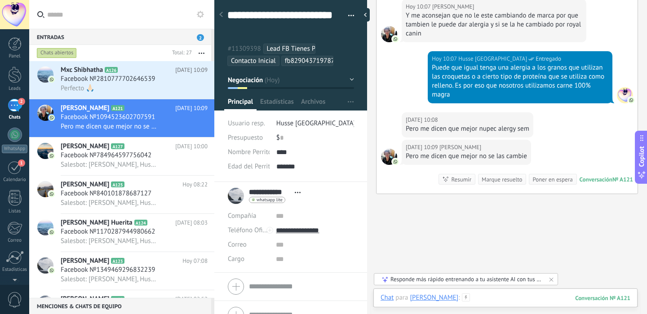
click at [507, 299] on div at bounding box center [506, 306] width 250 height 27
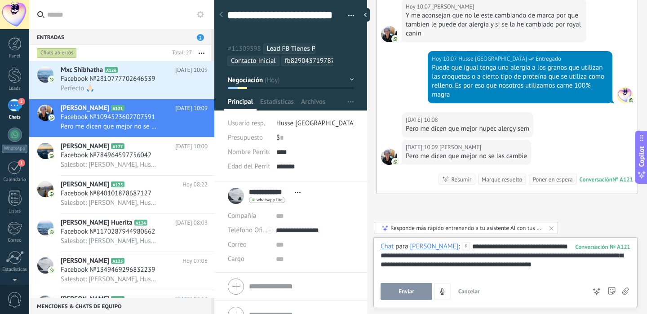
click at [405, 290] on span "Enviar" at bounding box center [407, 291] width 16 height 6
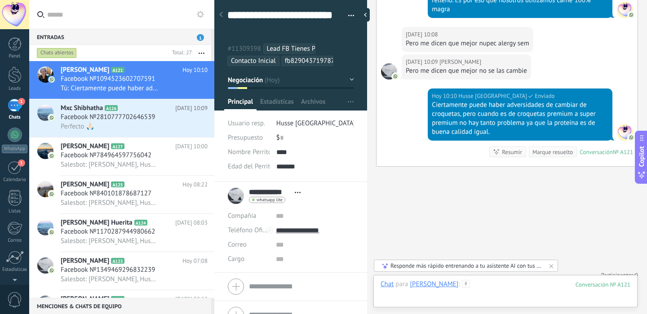
click at [472, 290] on div at bounding box center [506, 293] width 250 height 27
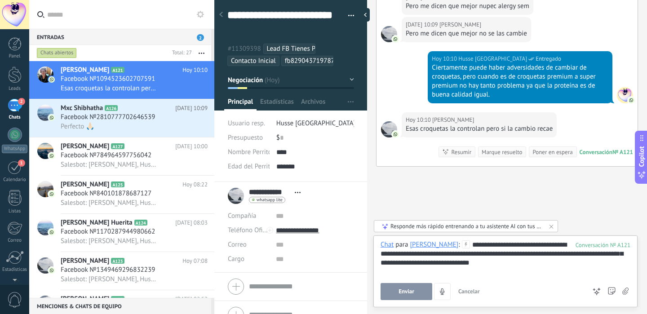
scroll to position [882, 0]
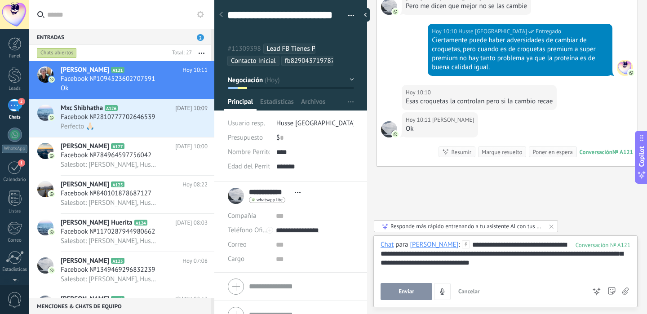
click at [408, 285] on button "Enviar" at bounding box center [407, 291] width 52 height 17
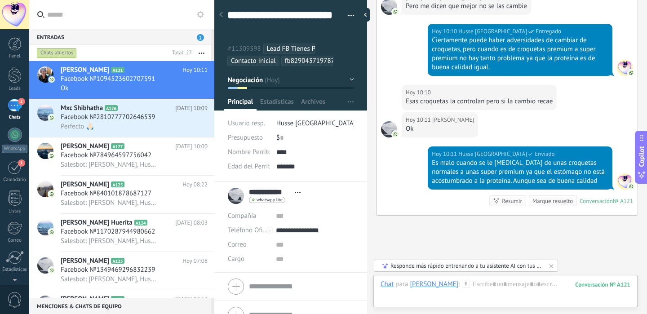
scroll to position [931, 0]
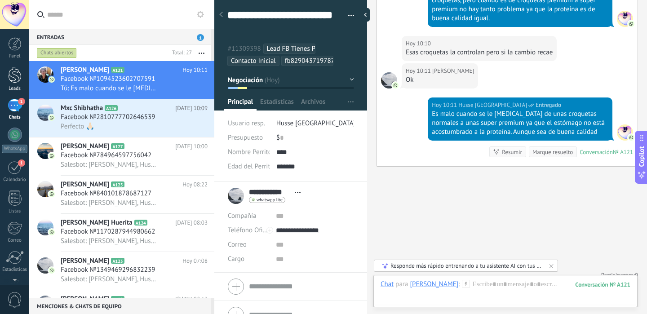
click at [15, 78] on div at bounding box center [14, 74] width 13 height 17
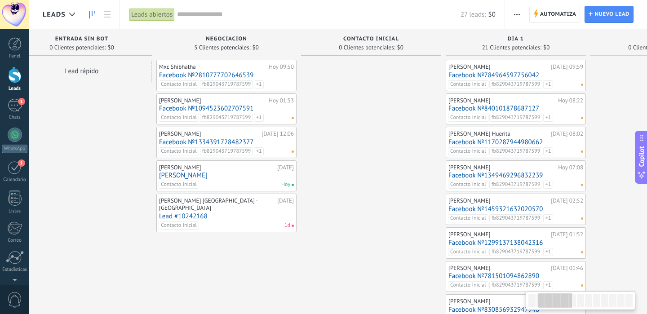
scroll to position [0, 187]
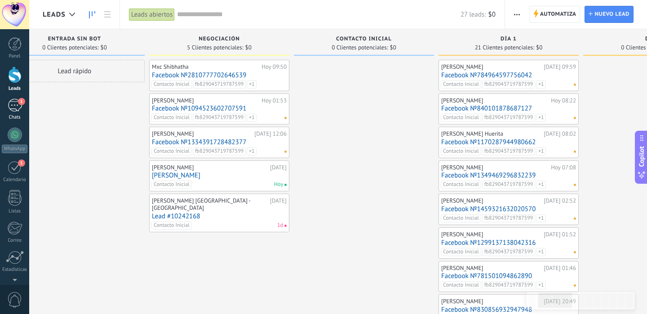
click at [21, 112] on link "1 Chats" at bounding box center [14, 110] width 29 height 22
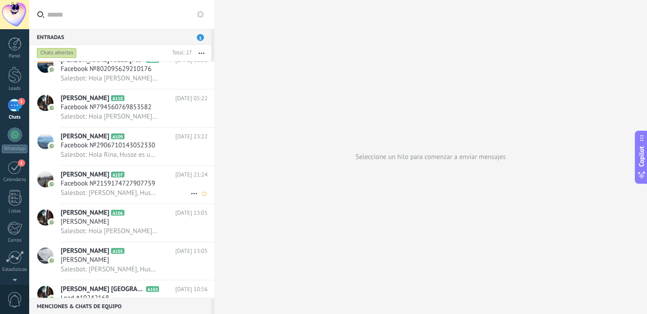
scroll to position [666, 0]
click at [19, 86] on div "Leads" at bounding box center [15, 89] width 26 height 6
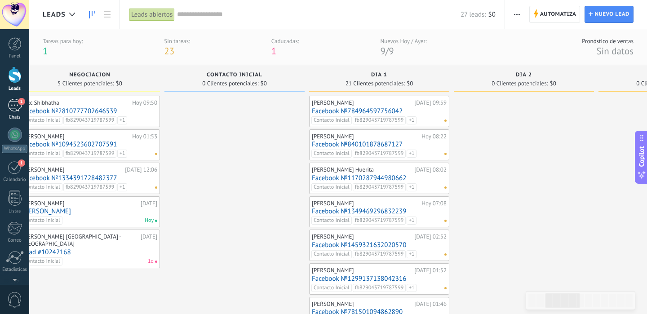
click at [20, 111] on div "1" at bounding box center [15, 105] width 14 height 13
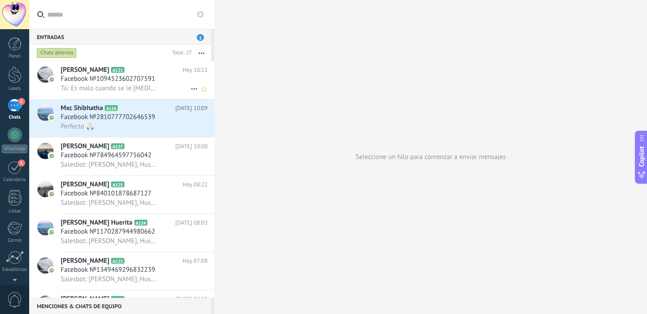
click at [172, 93] on div "Tú: Es malo cuando se le [MEDICAL_DATA] de unas croquetas normales a unas super…" at bounding box center [134, 88] width 147 height 9
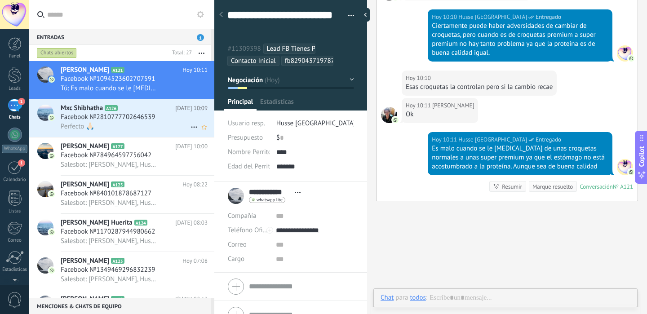
scroll to position [27, 0]
click at [167, 129] on div "Perfecto 🙏🏻" at bounding box center [134, 126] width 147 height 9
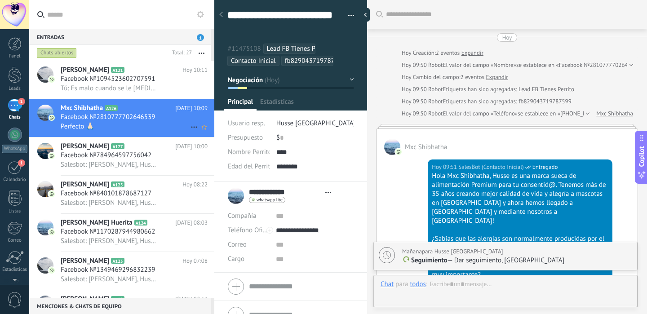
scroll to position [1196, 0]
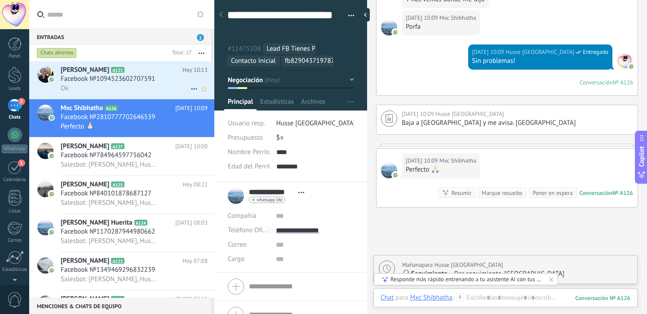
click at [150, 91] on div "Ok" at bounding box center [134, 88] width 147 height 9
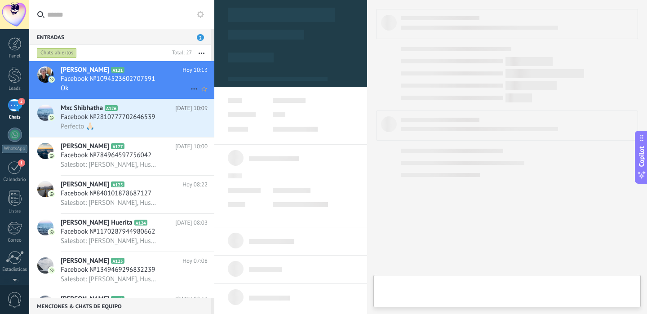
type textarea "**********"
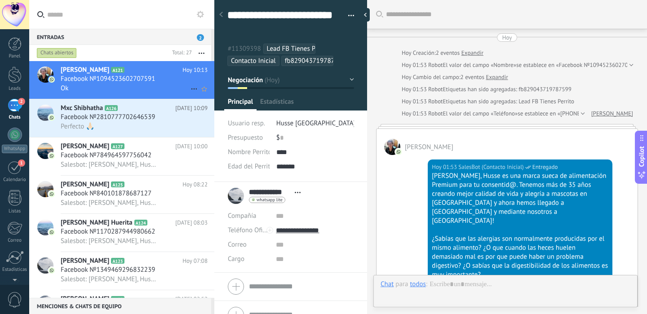
scroll to position [796, 0]
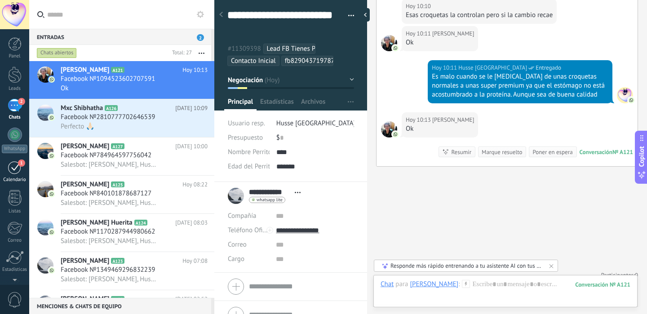
click at [15, 173] on div "1" at bounding box center [15, 167] width 14 height 14
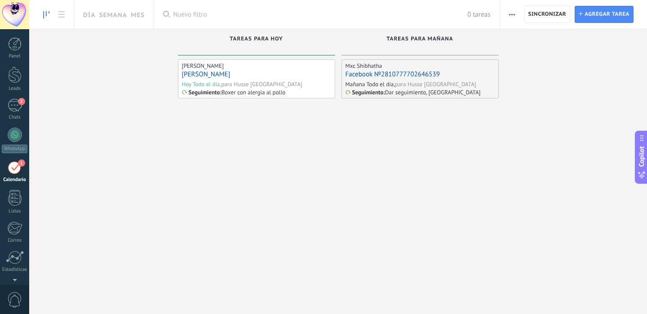
scroll to position [26, 0]
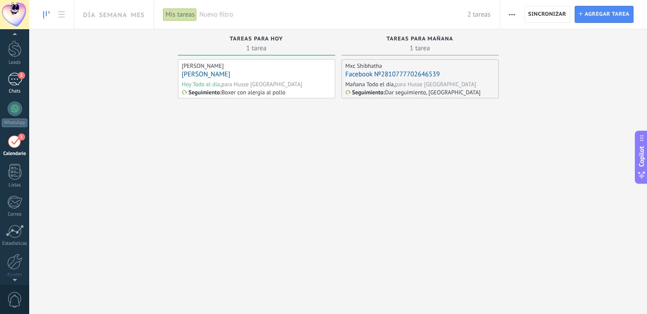
click at [18, 87] on link "2 Chats" at bounding box center [14, 84] width 29 height 22
